Goal: Task Accomplishment & Management: Manage account settings

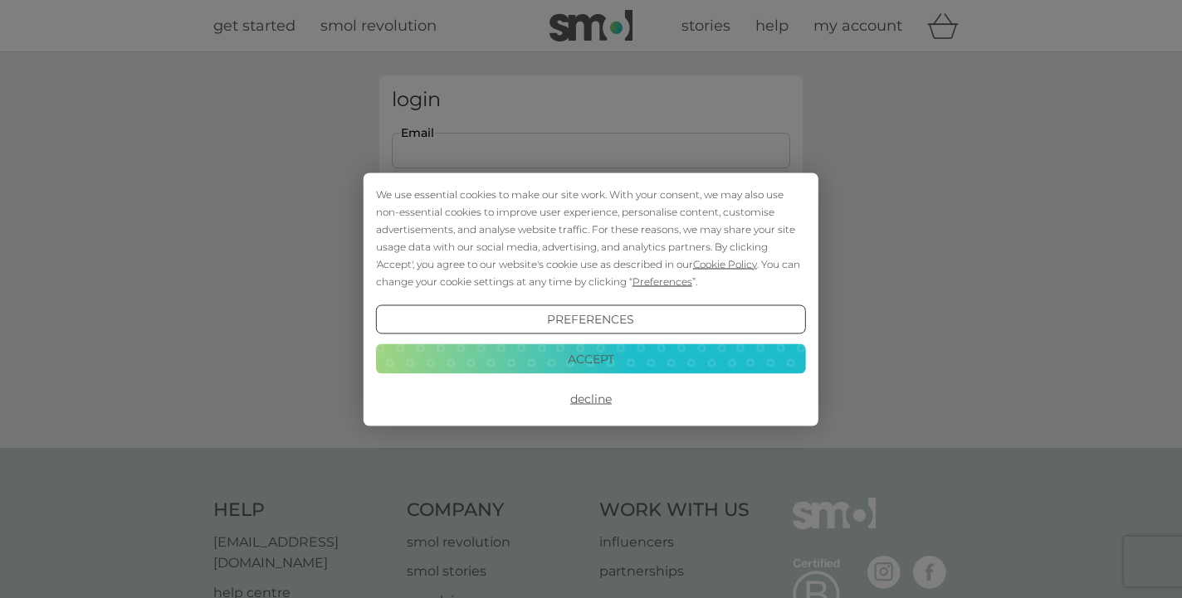
type input "shivgrealy@gmail.com"
click at [591, 261] on button "Login" at bounding box center [591, 261] width 398 height 48
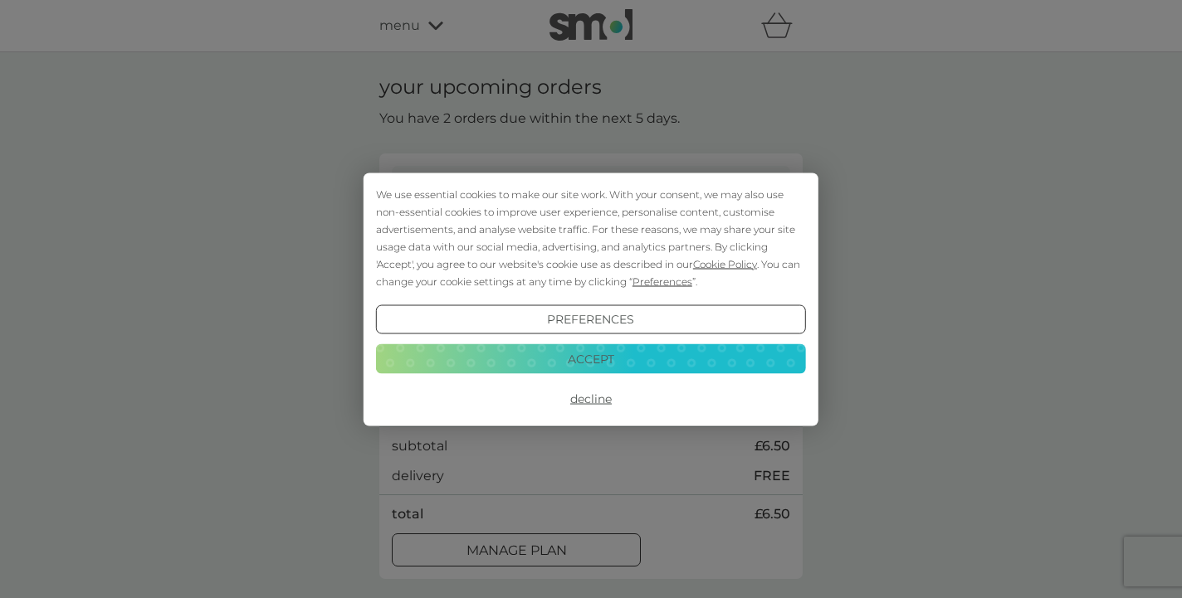
click at [603, 353] on button "Accept" at bounding box center [591, 359] width 430 height 30
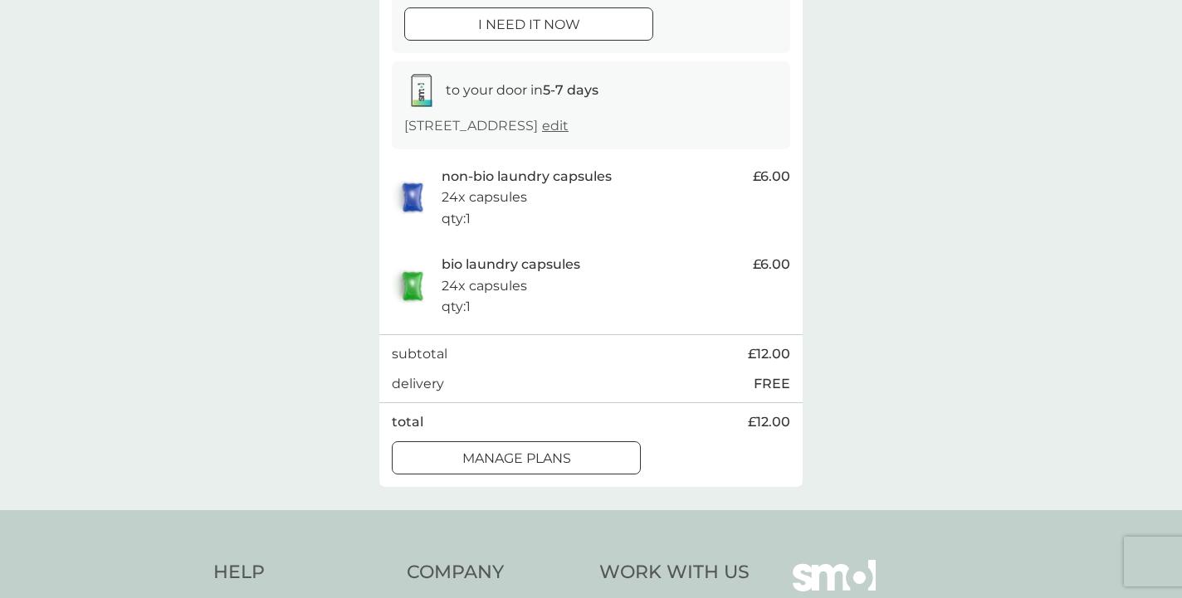
scroll to position [714, 0]
click at [564, 447] on p "manage plans" at bounding box center [516, 458] width 109 height 22
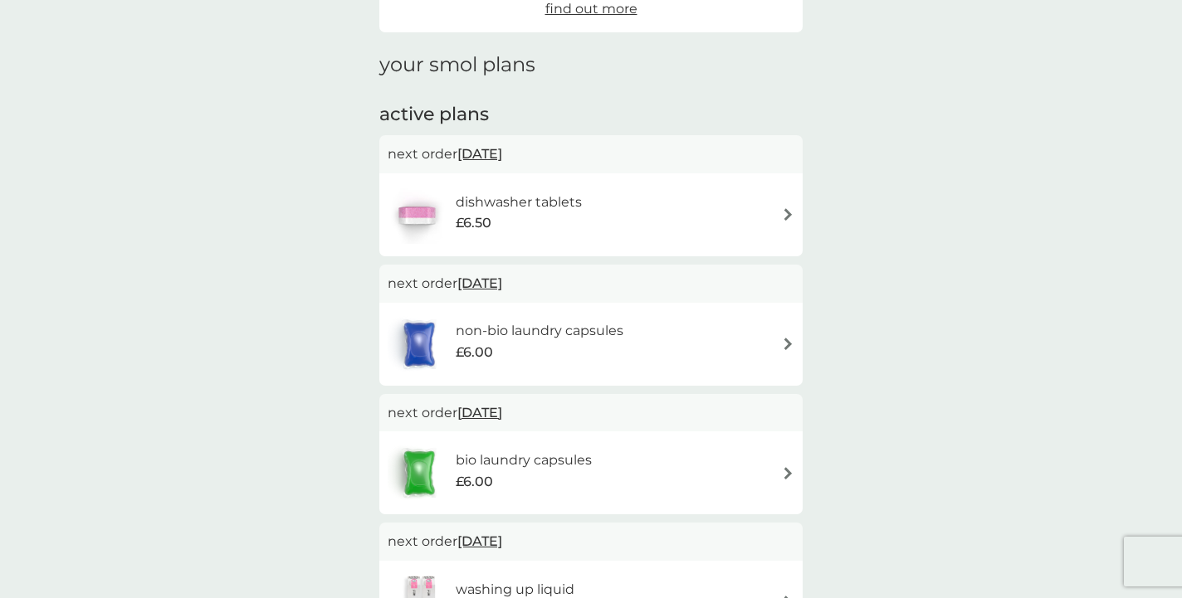
scroll to position [197, 0]
click at [787, 336] on img at bounding box center [788, 341] width 12 height 12
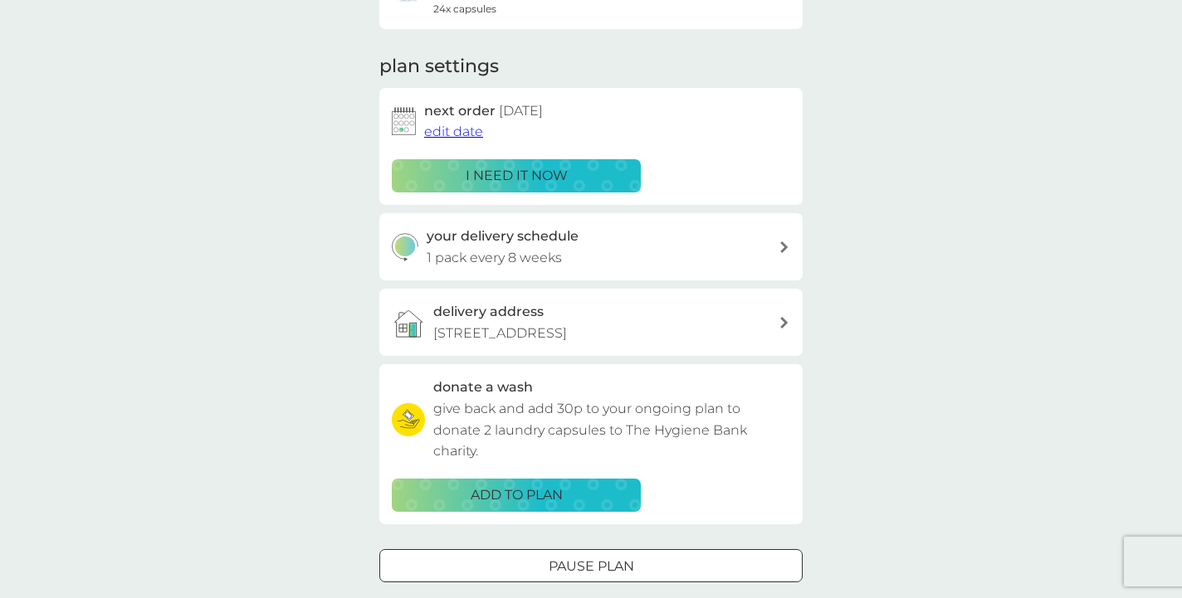
scroll to position [230, 0]
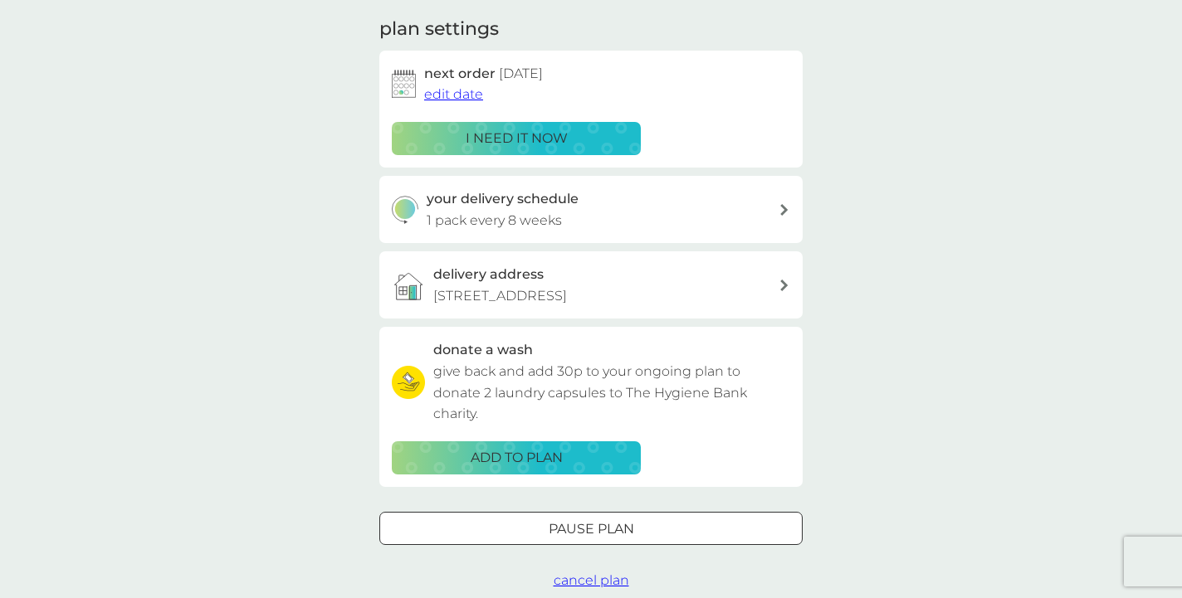
click at [569, 520] on div at bounding box center [591, 528] width 60 height 17
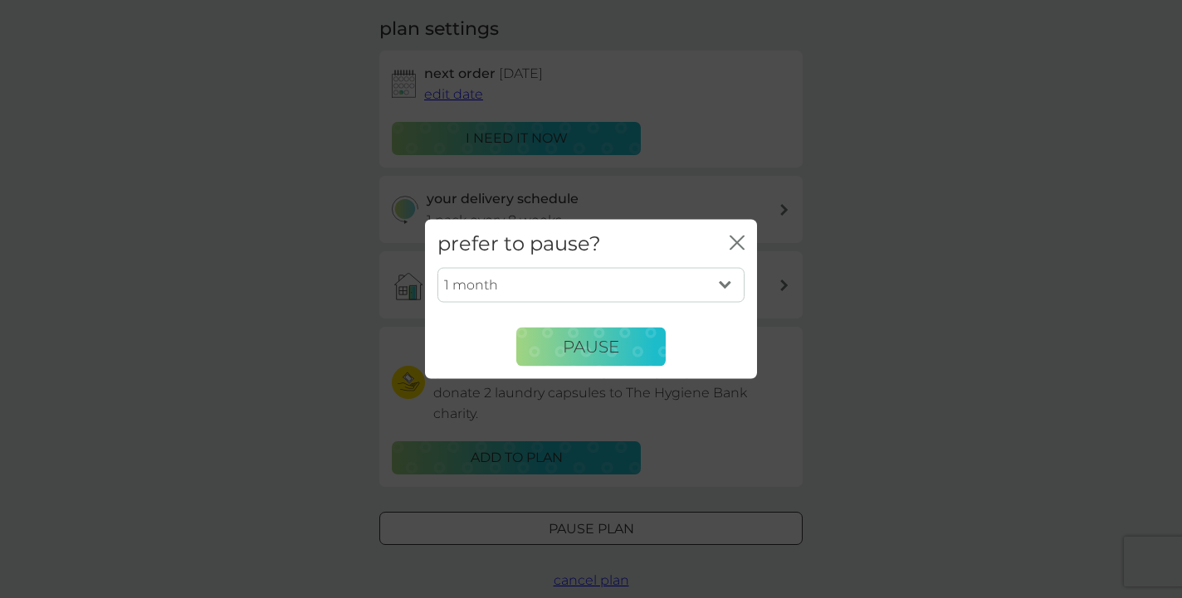
select select "6"
click at [617, 345] on span "Pause" at bounding box center [591, 347] width 56 height 20
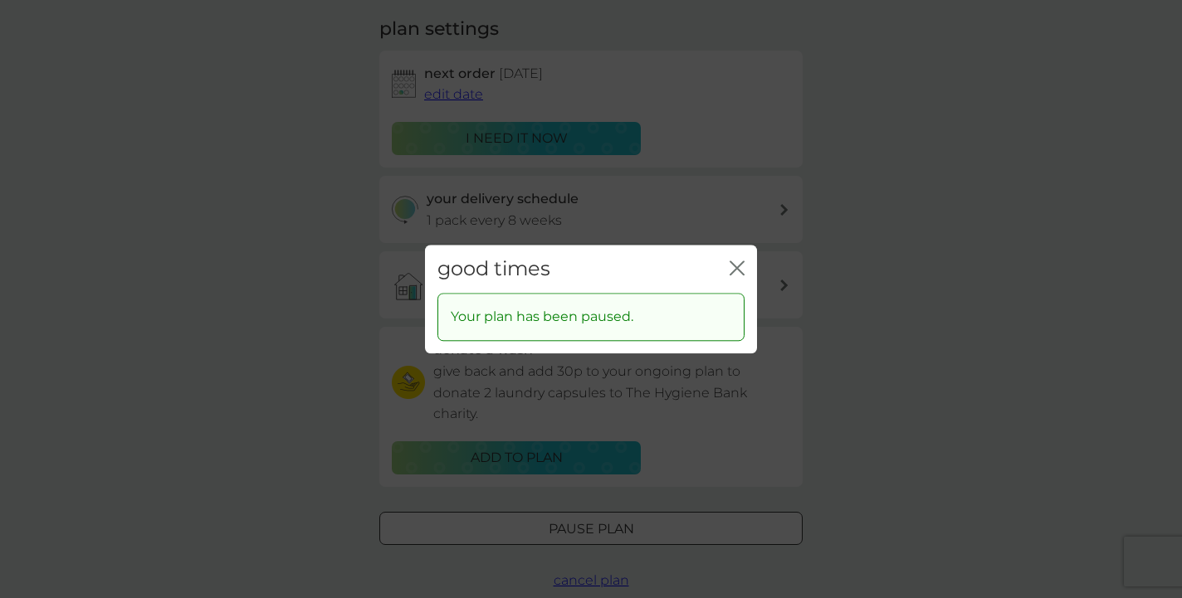
click at [738, 265] on icon "close" at bounding box center [736, 268] width 15 height 15
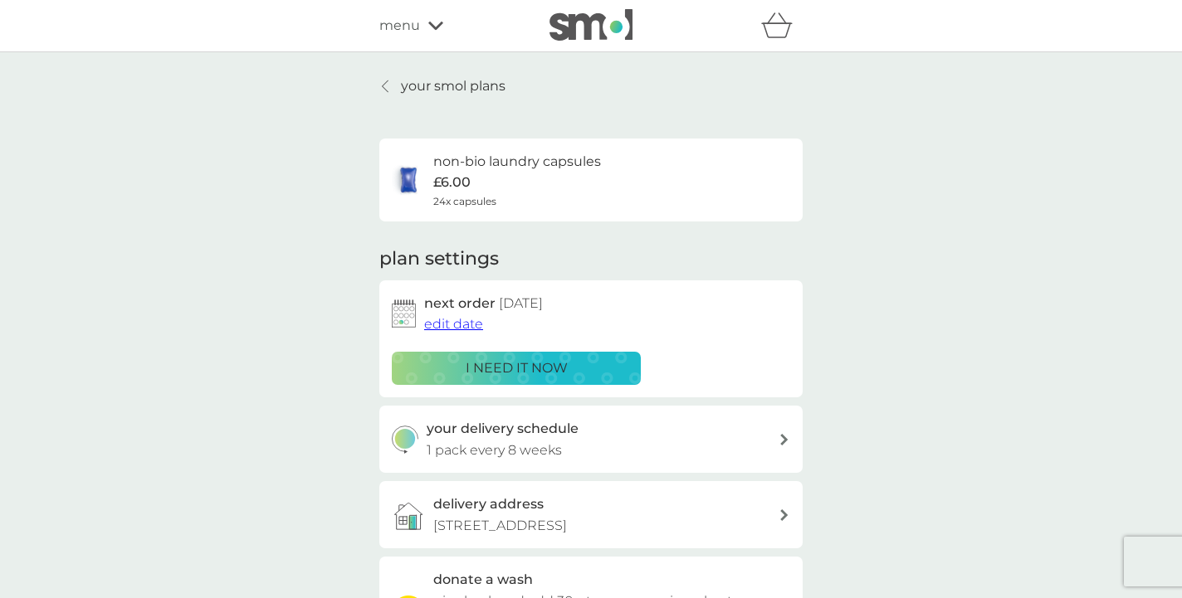
scroll to position [0, 0]
click at [431, 84] on p "your smol plans" at bounding box center [453, 87] width 105 height 22
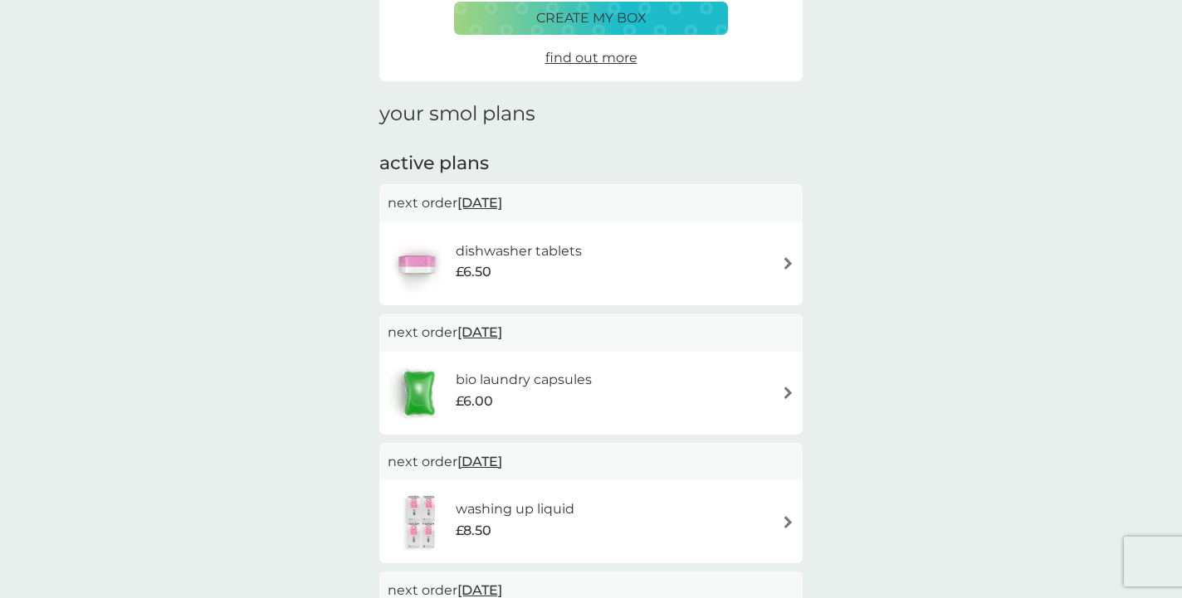
scroll to position [188, 0]
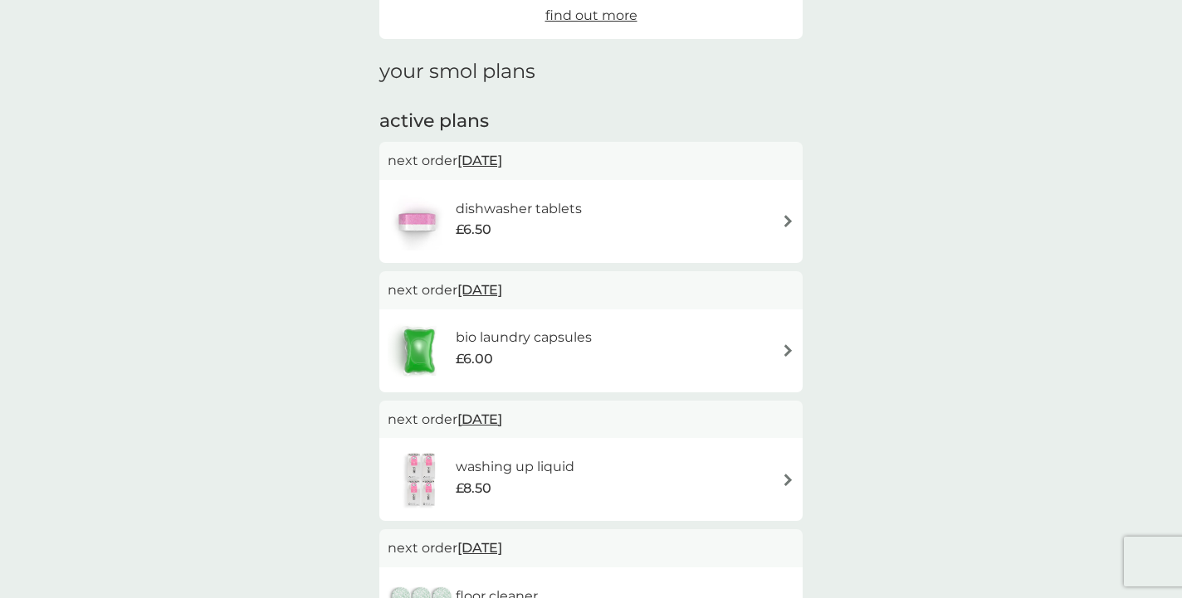
click at [785, 345] on img at bounding box center [788, 350] width 12 height 12
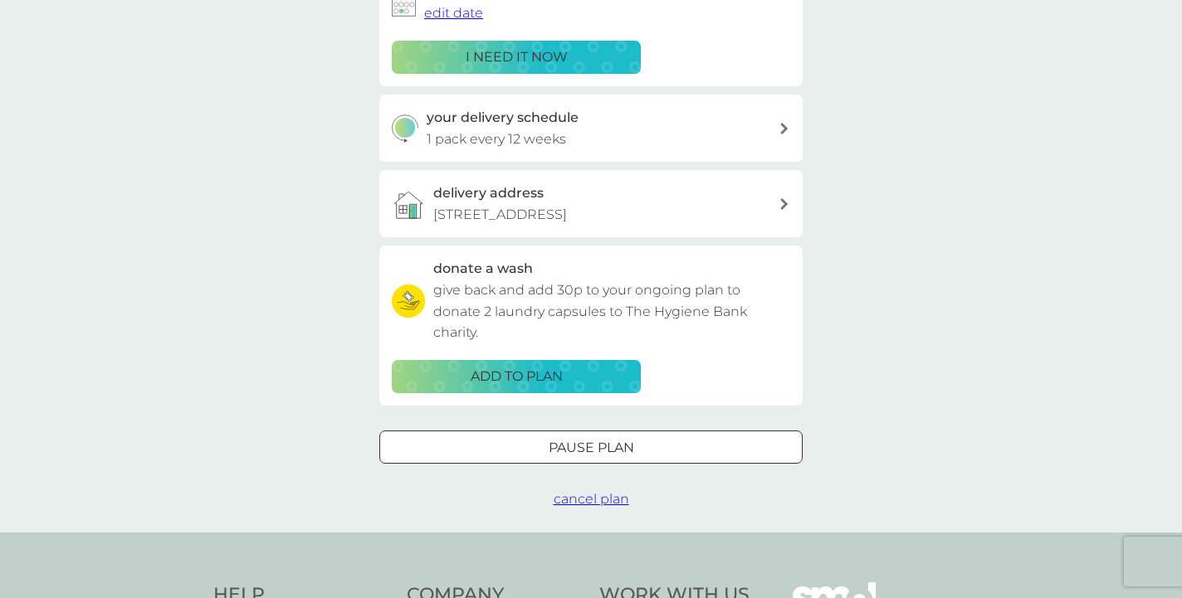
scroll to position [334, 0]
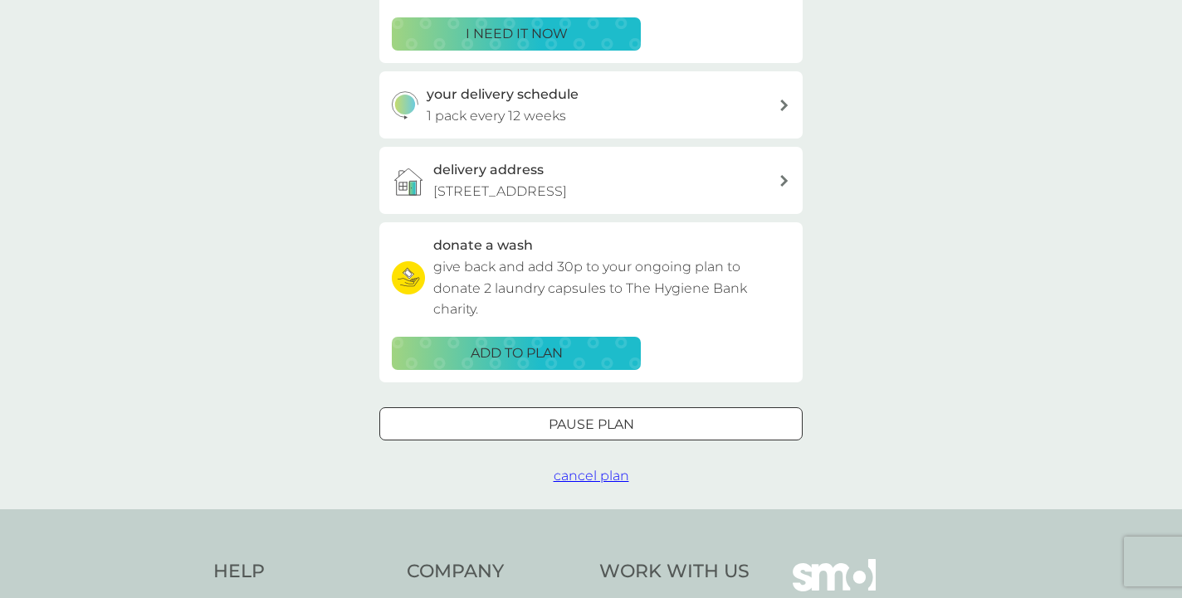
click at [564, 416] on div at bounding box center [591, 424] width 60 height 17
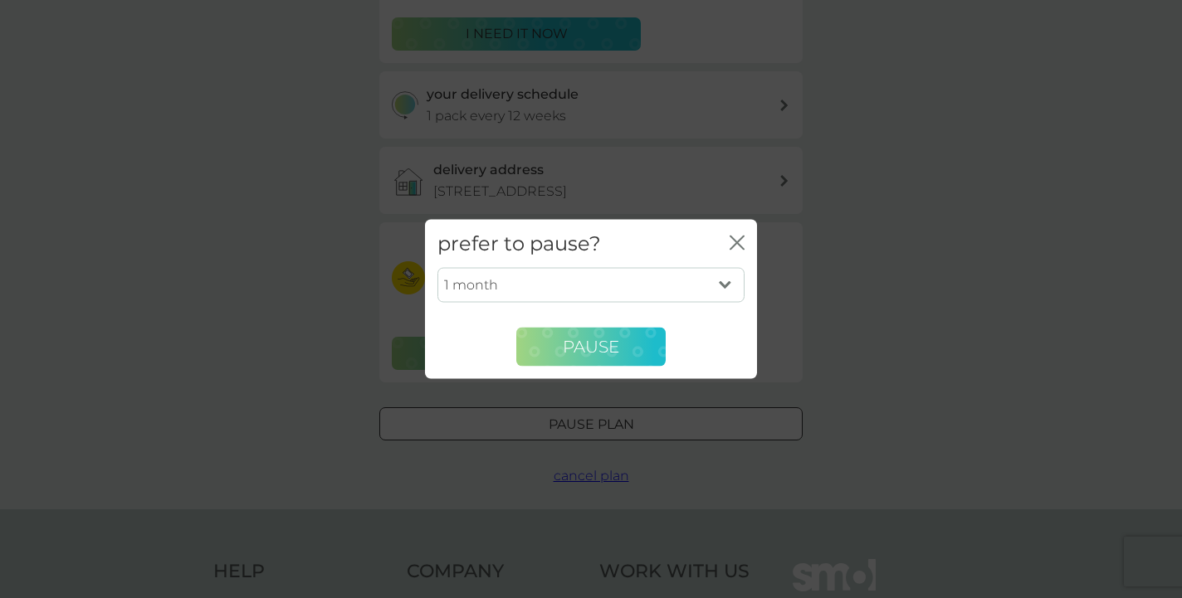
click at [593, 342] on span "Pause" at bounding box center [591, 347] width 56 height 20
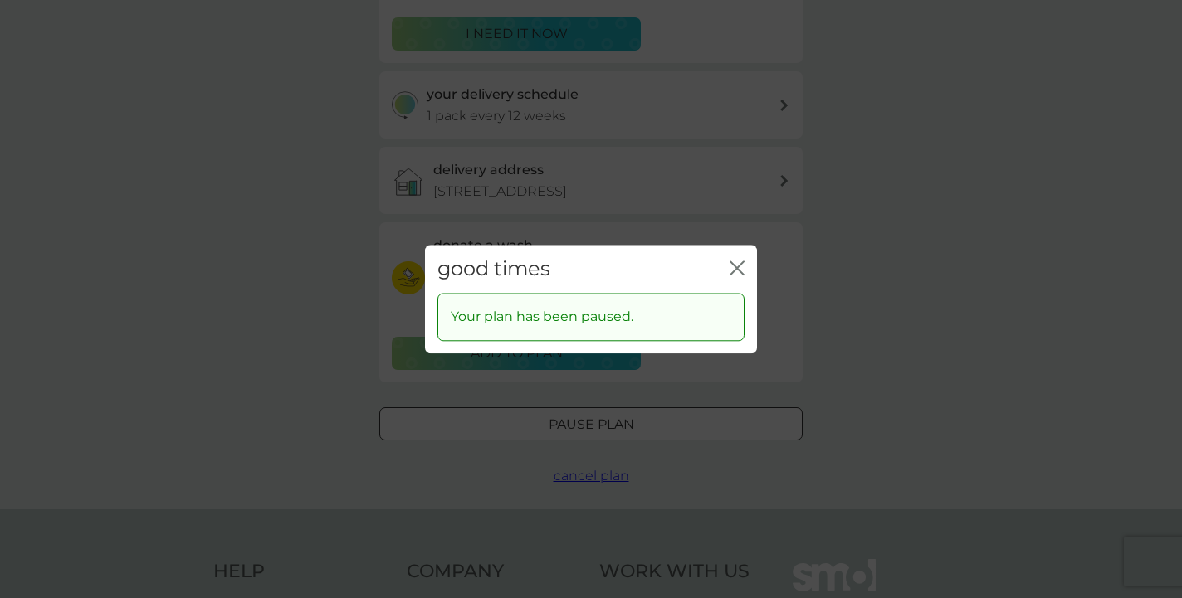
click at [738, 264] on icon "close" at bounding box center [736, 268] width 15 height 15
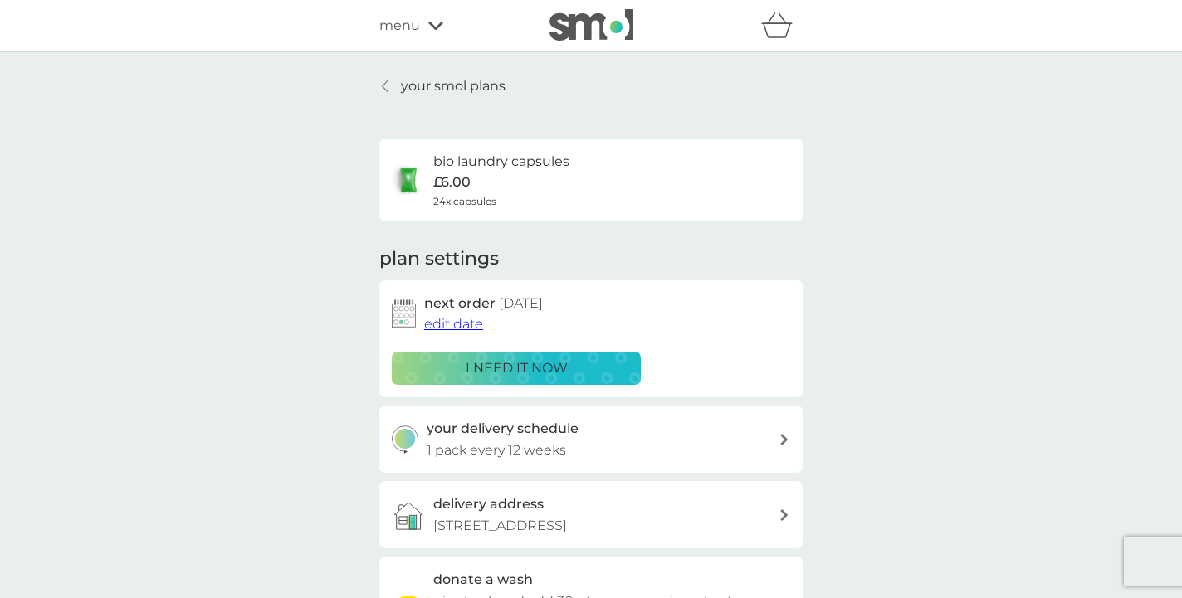
scroll to position [0, 0]
click at [441, 86] on p "your smol plans" at bounding box center [453, 87] width 105 height 22
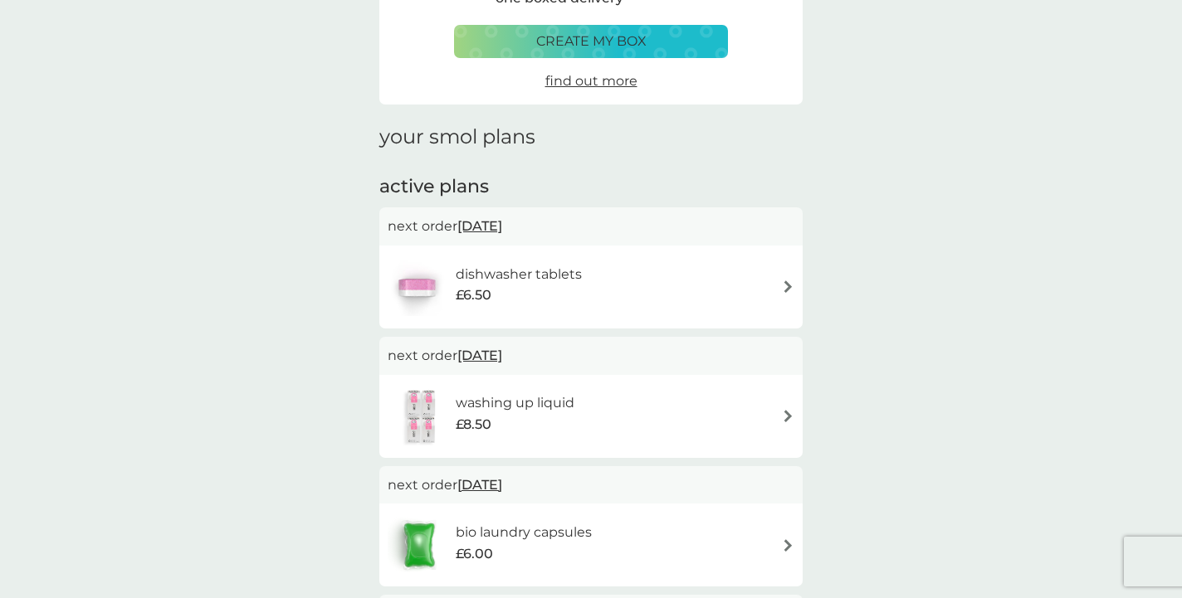
scroll to position [144, 0]
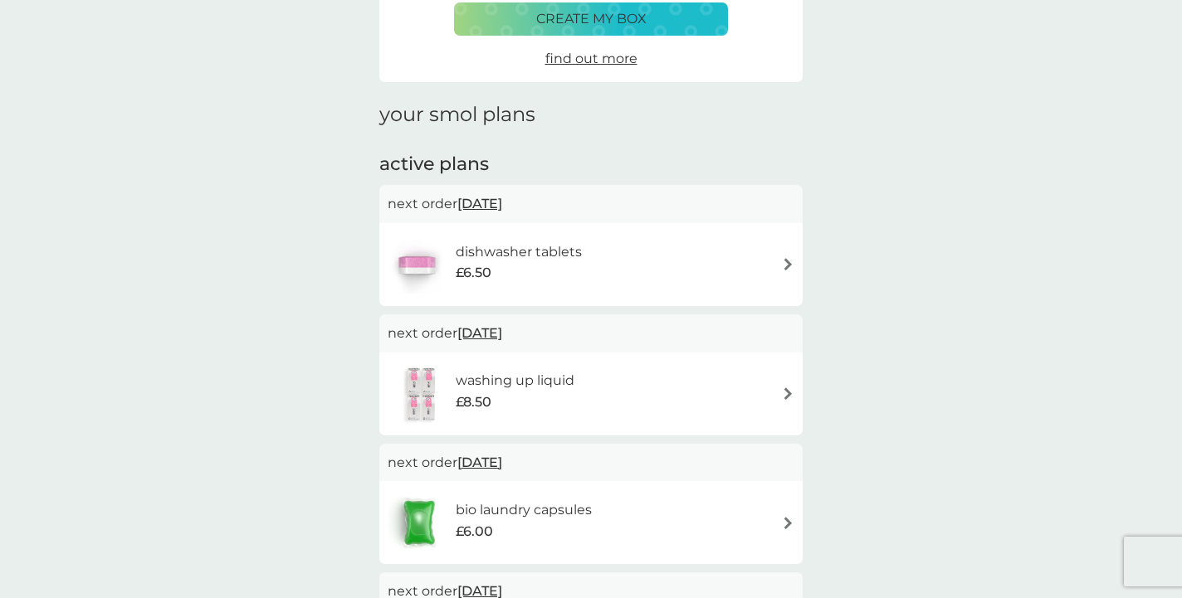
click at [637, 249] on div "dishwasher tablets £6.50" at bounding box center [591, 265] width 407 height 58
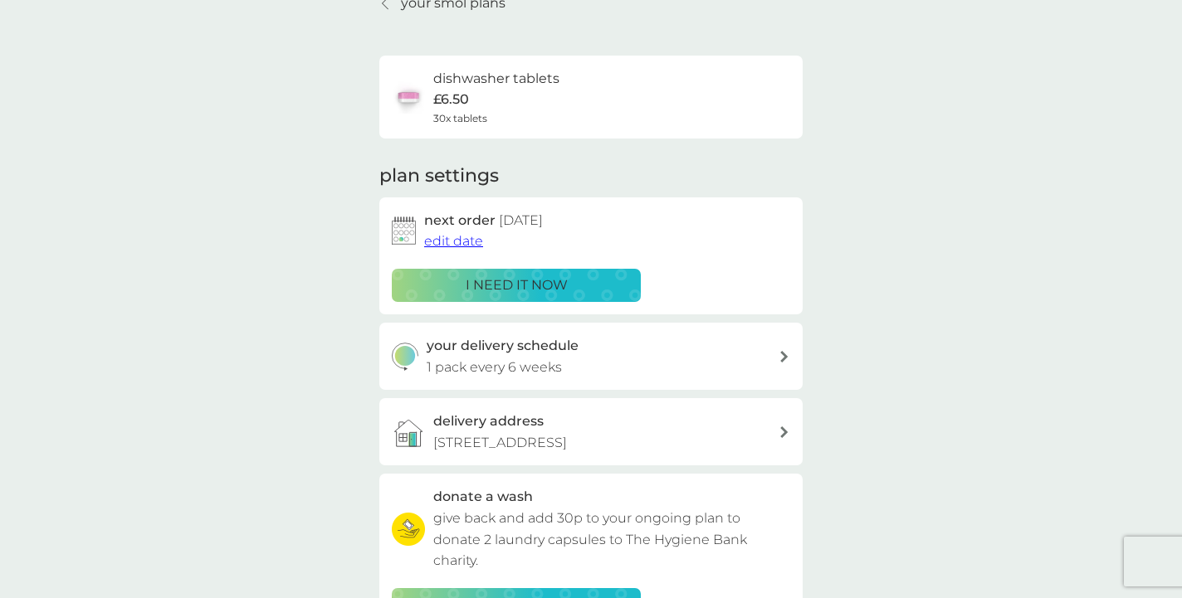
scroll to position [86, 0]
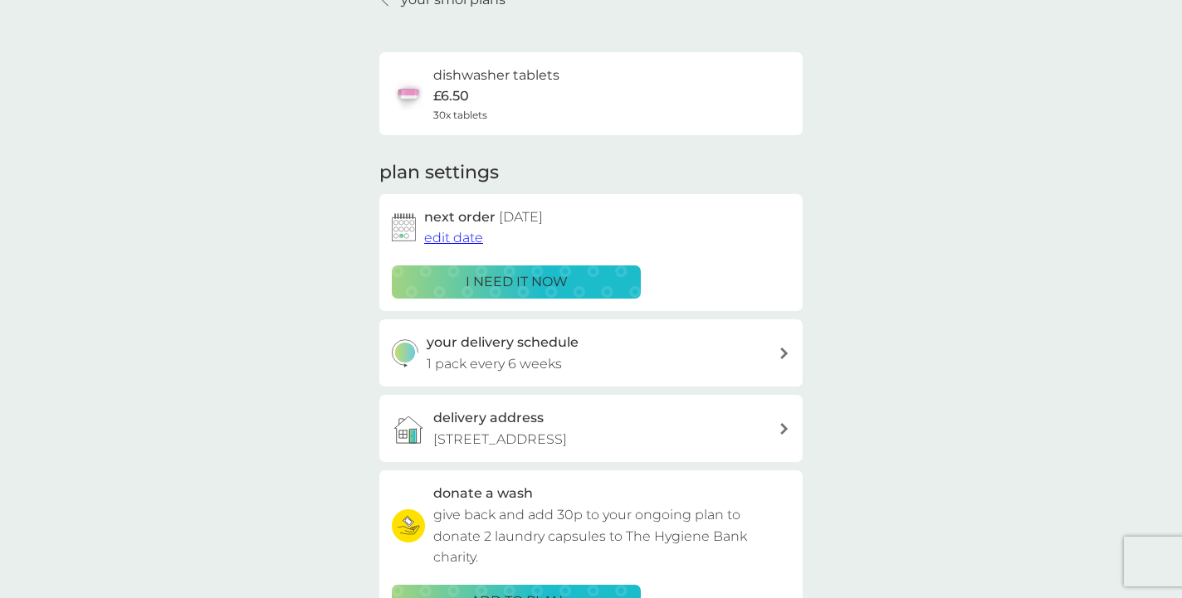
click at [560, 271] on p "i need it now" at bounding box center [517, 282] width 102 height 22
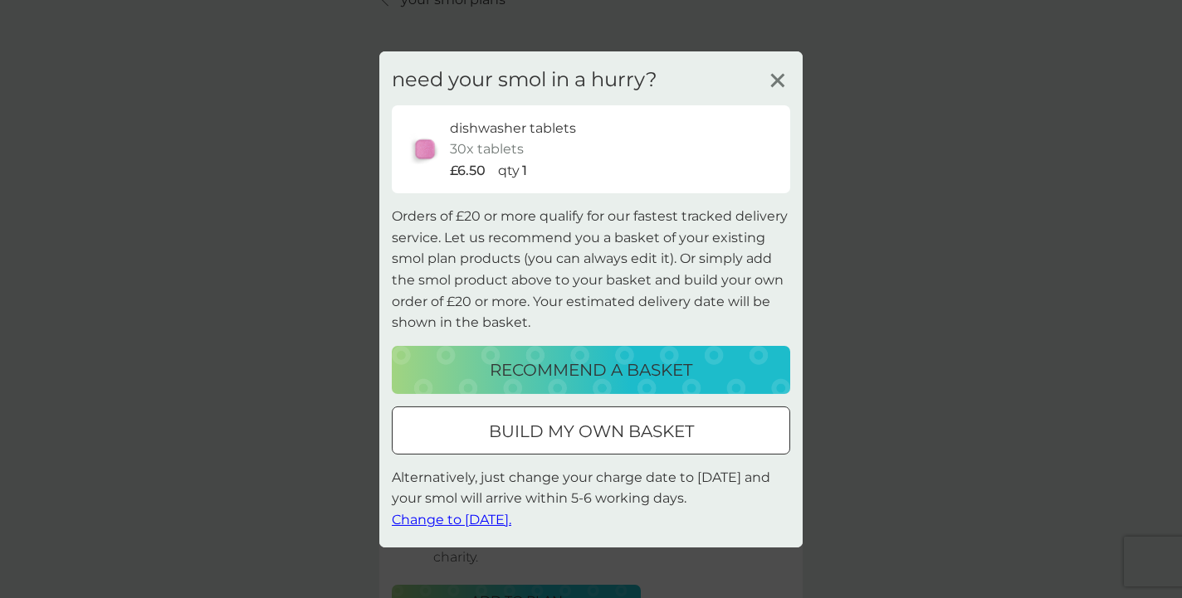
click at [480, 516] on span "Change to [DATE]." at bounding box center [451, 520] width 119 height 16
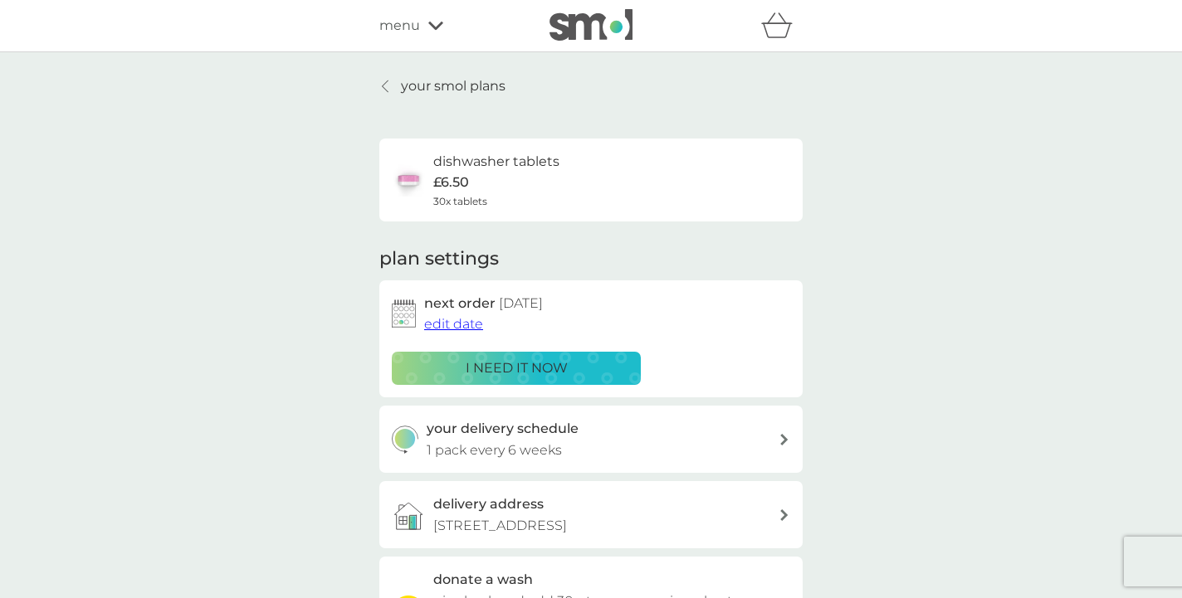
scroll to position [0, 0]
click at [456, 80] on p "your smol plans" at bounding box center [453, 87] width 105 height 22
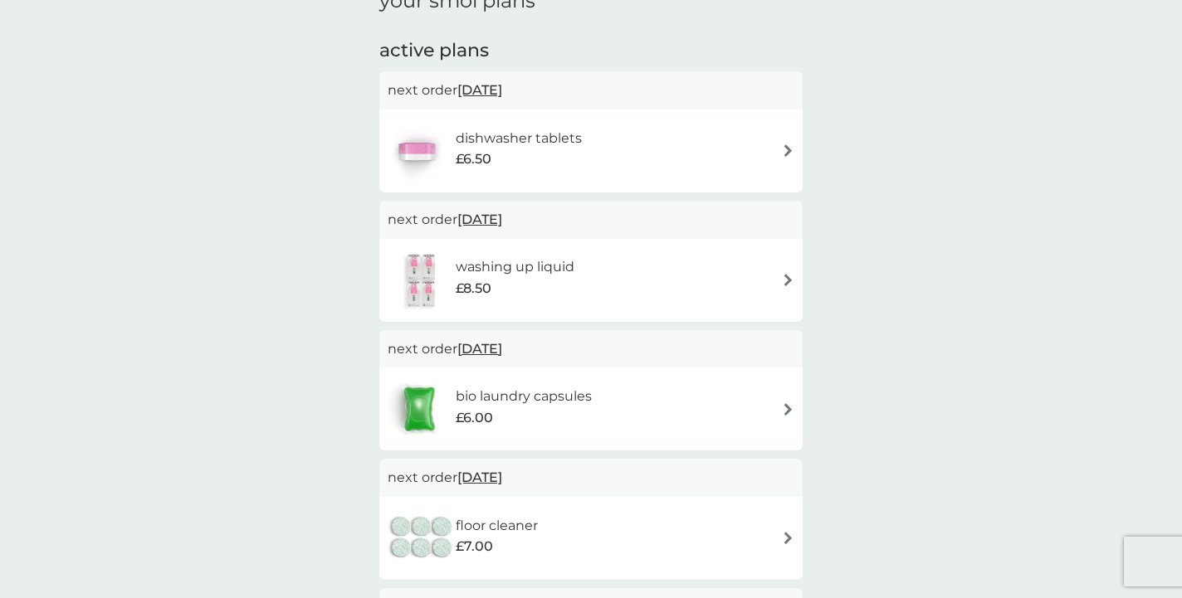
scroll to position [266, 0]
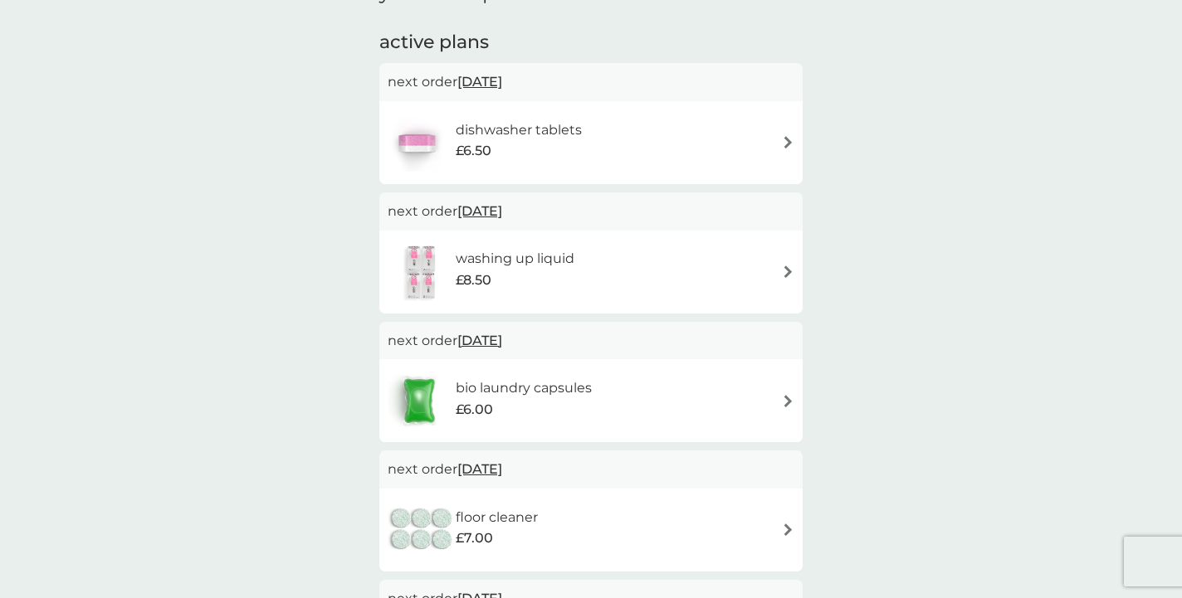
click at [763, 381] on div "bio laundry capsules £6.00" at bounding box center [591, 401] width 407 height 58
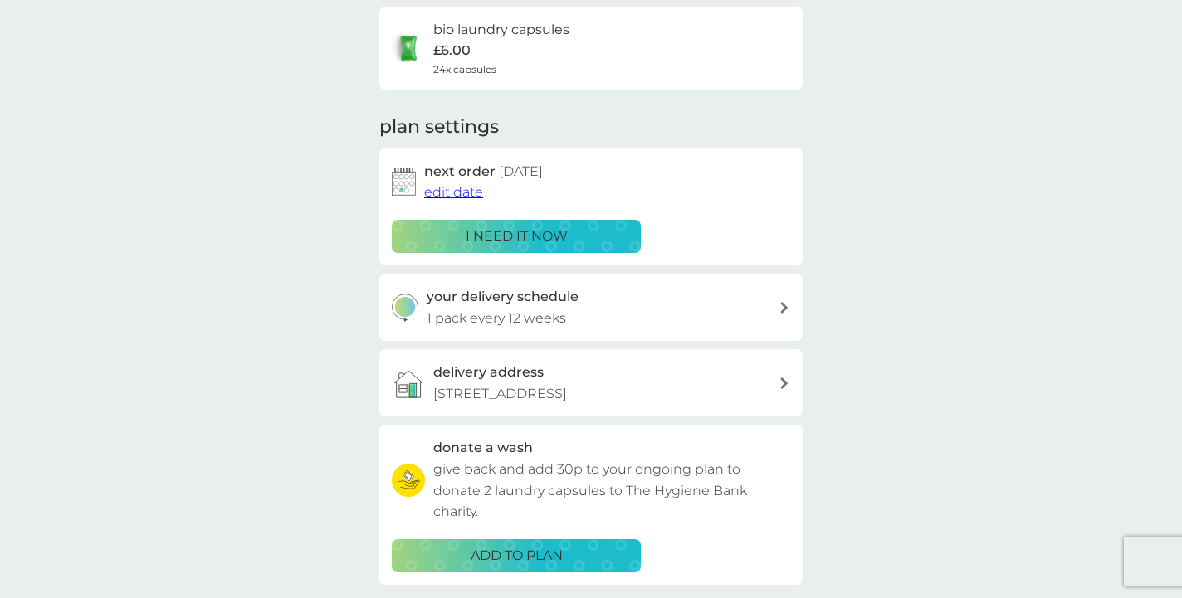
scroll to position [129, 0]
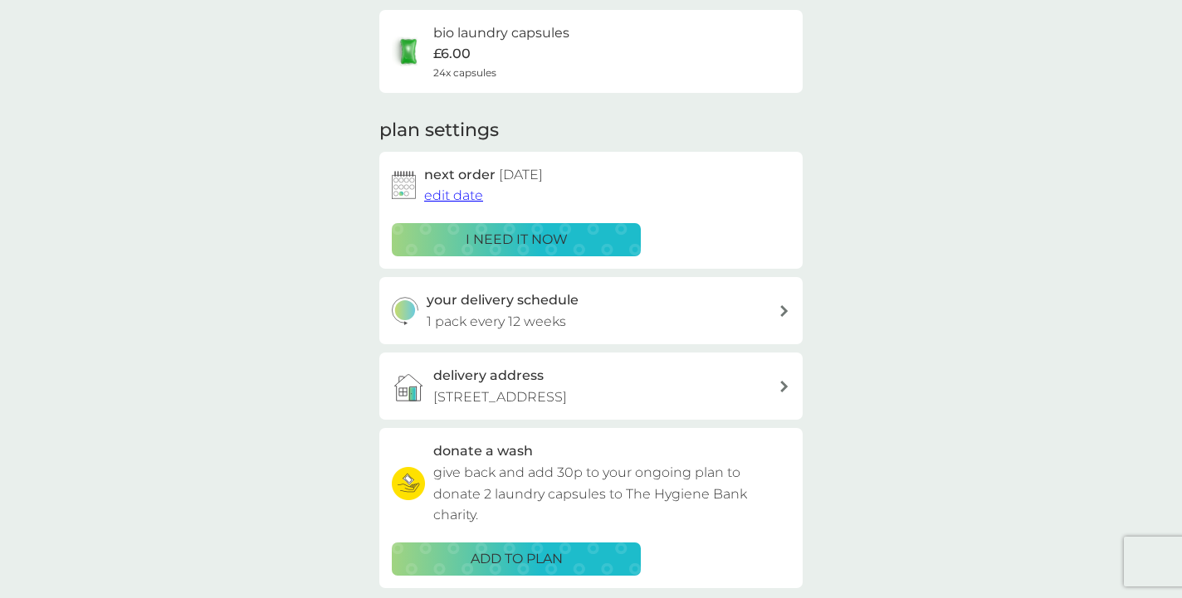
click at [466, 188] on span "edit date" at bounding box center [453, 196] width 59 height 16
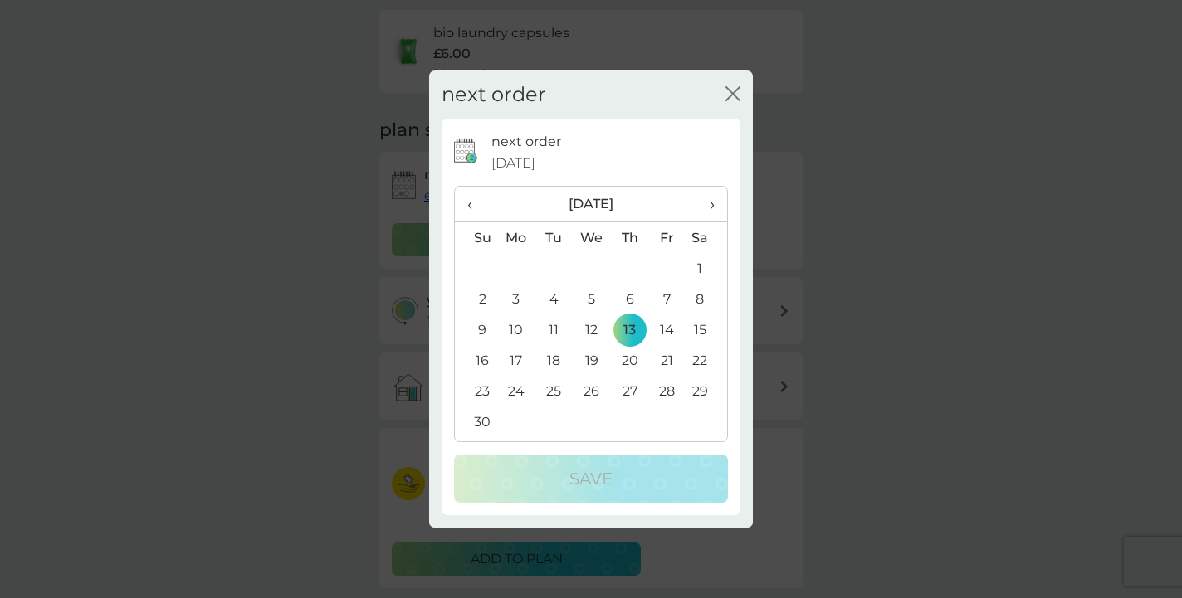
click at [713, 200] on span "›" at bounding box center [706, 204] width 17 height 35
click at [628, 294] on td "5" at bounding box center [629, 299] width 37 height 31
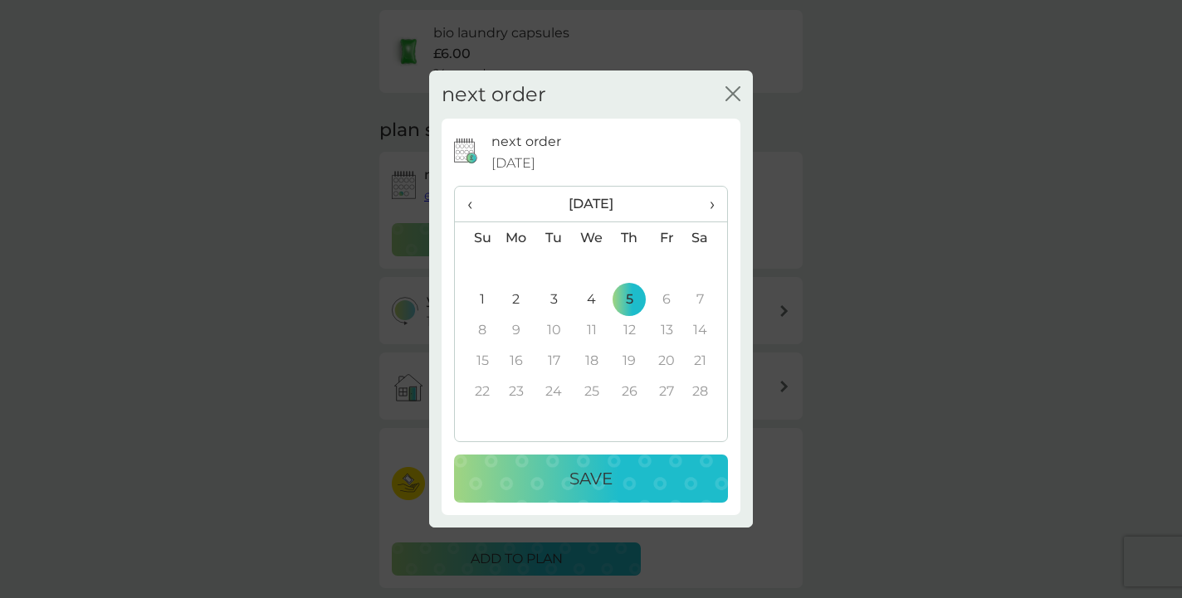
click at [600, 467] on p "Save" at bounding box center [590, 479] width 43 height 27
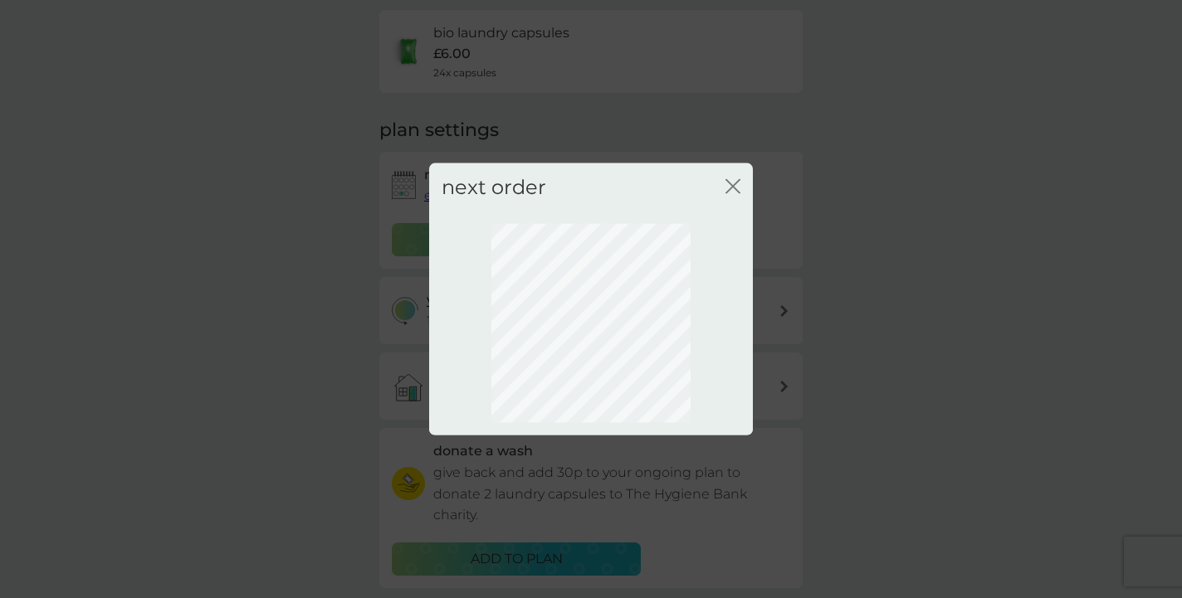
click at [729, 181] on icon "close" at bounding box center [732, 185] width 15 height 15
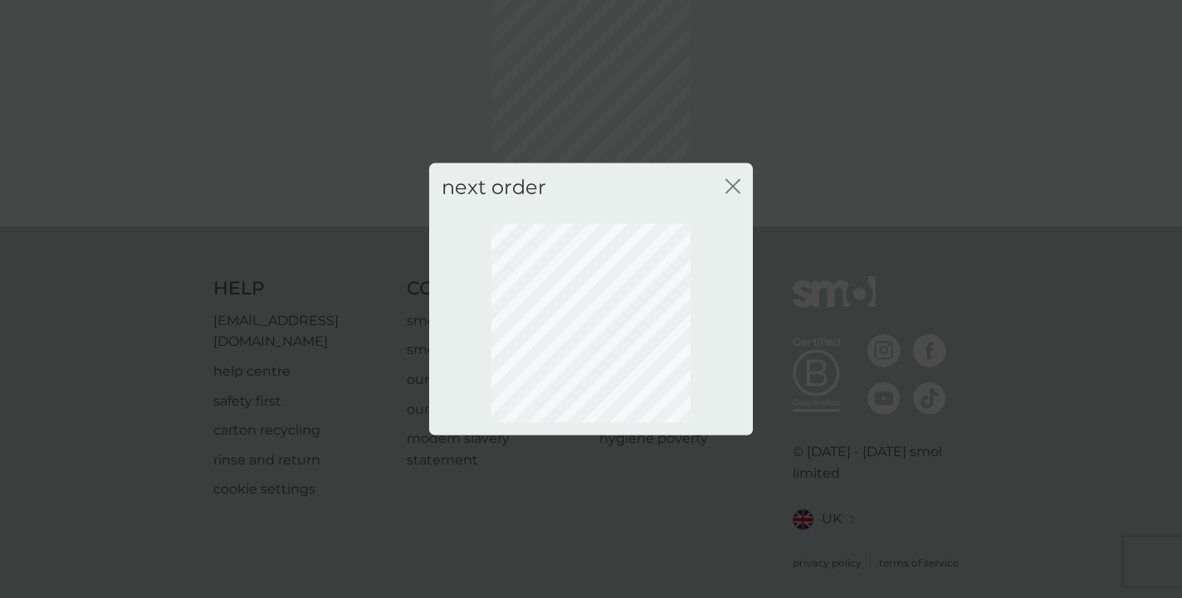
click at [735, 183] on icon "close" at bounding box center [732, 185] width 15 height 15
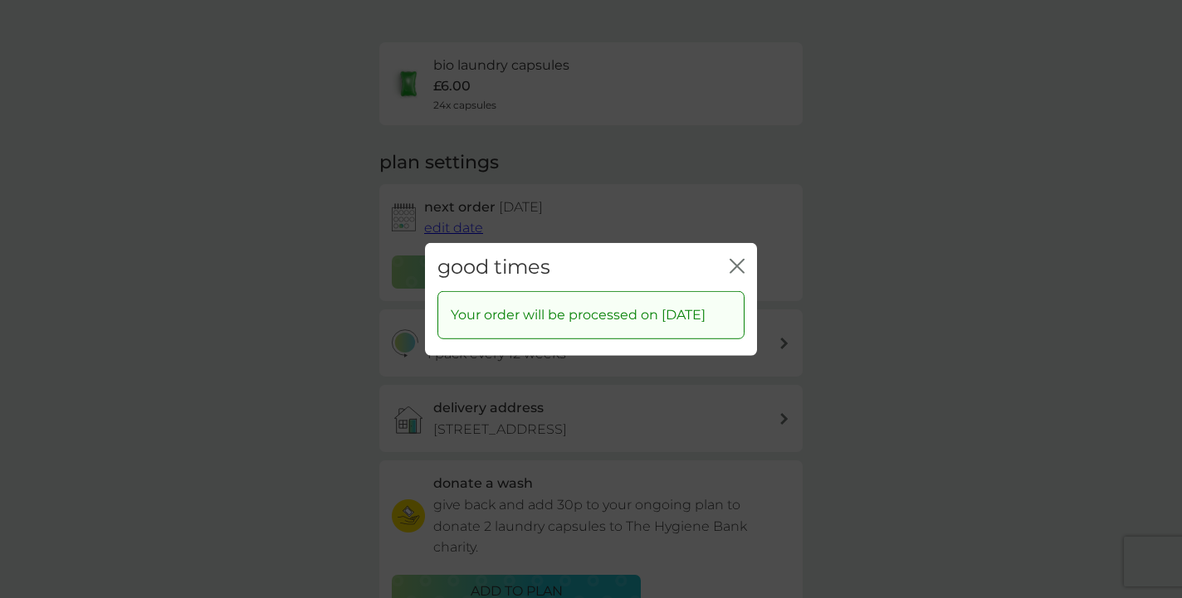
click at [740, 258] on icon "close" at bounding box center [736, 265] width 15 height 15
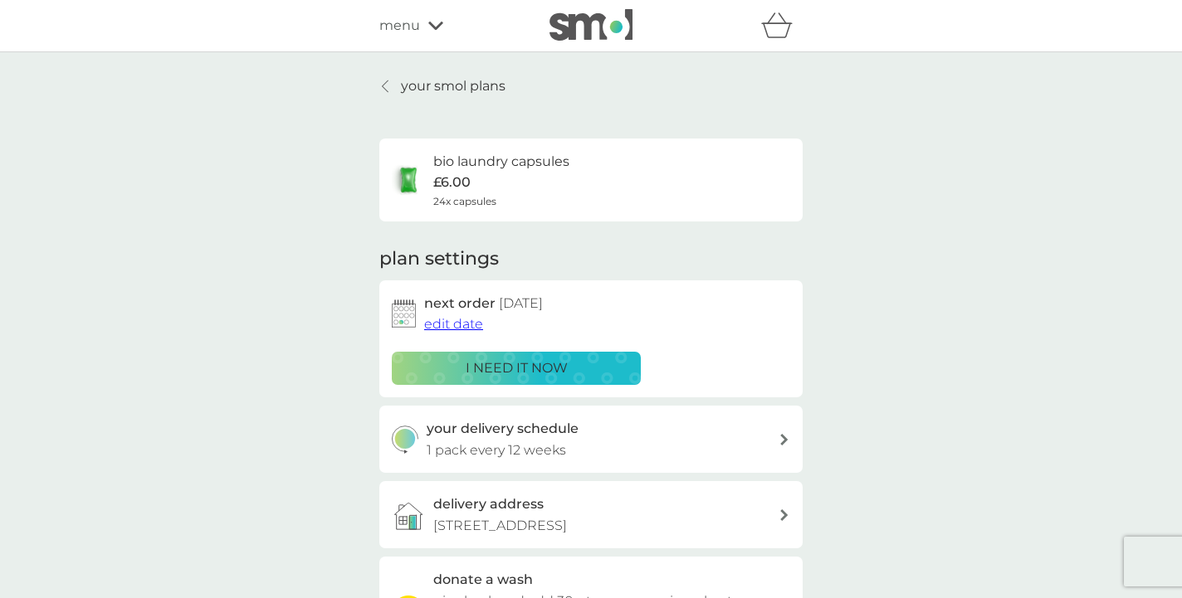
scroll to position [0, 0]
click at [473, 83] on p "your smol plans" at bounding box center [453, 87] width 105 height 22
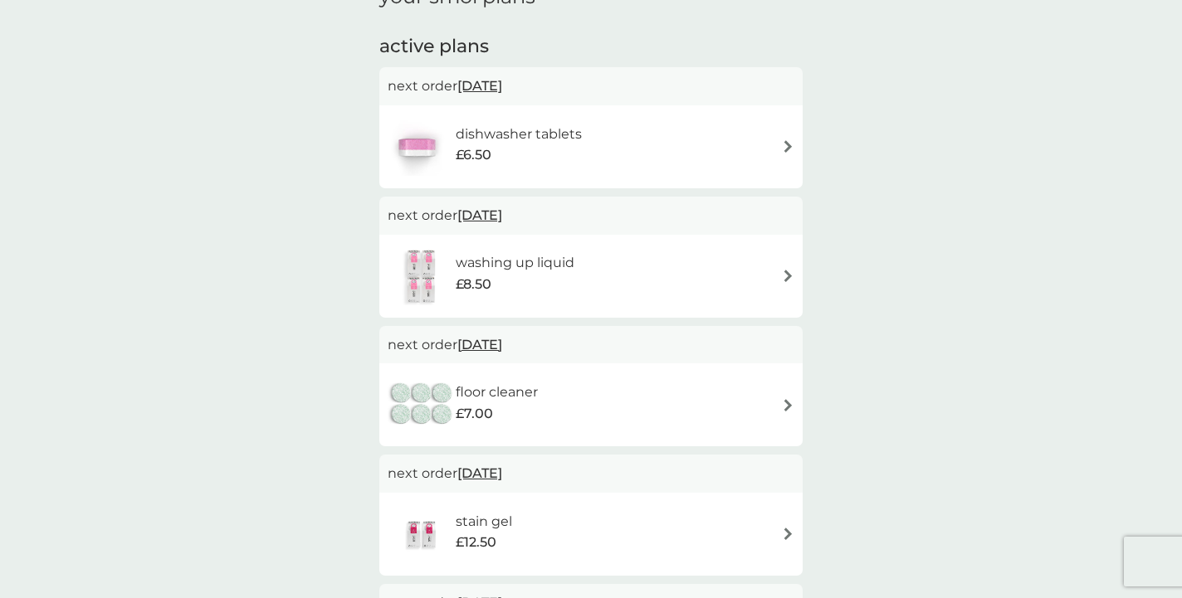
scroll to position [243, 0]
